Goal: Task Accomplishment & Management: Use online tool/utility

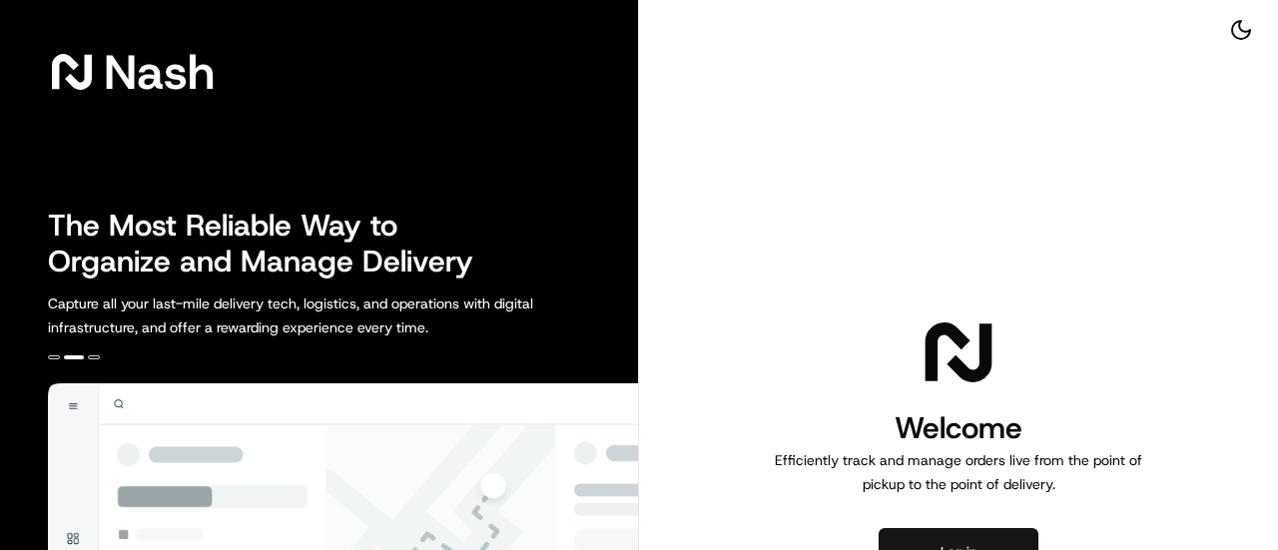
click at [925, 534] on button "Log in" at bounding box center [959, 552] width 160 height 48
